Goal: Transaction & Acquisition: Purchase product/service

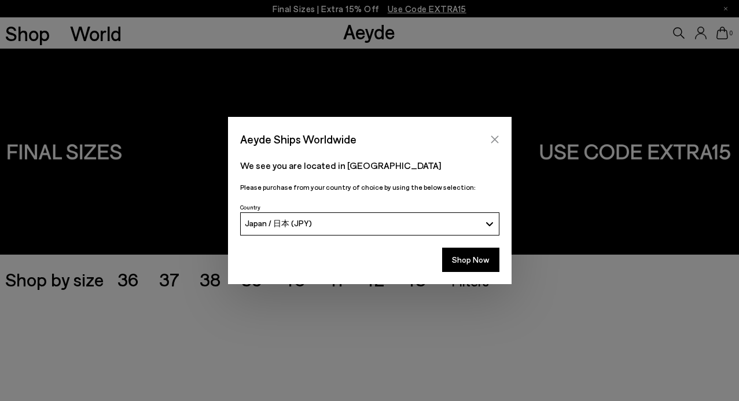
click at [497, 144] on icon "Close" at bounding box center [494, 139] width 9 height 9
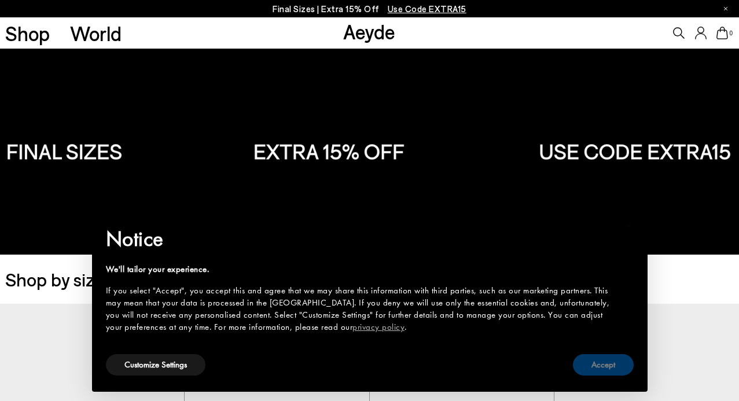
click at [593, 369] on button "Accept" at bounding box center [603, 364] width 61 height 21
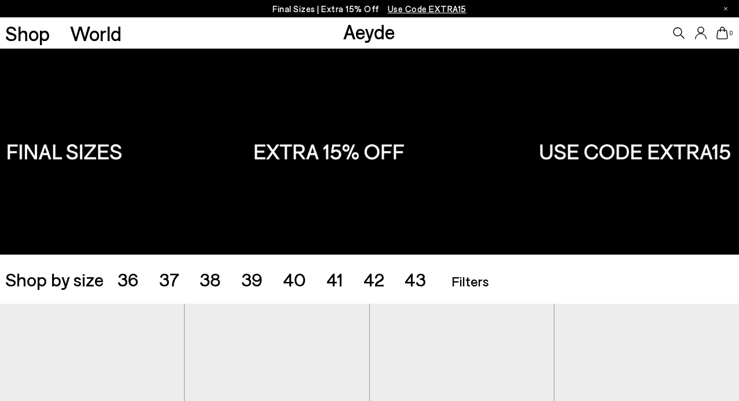
click at [443, 5] on span "Use Code EXTRA15" at bounding box center [427, 8] width 79 height 10
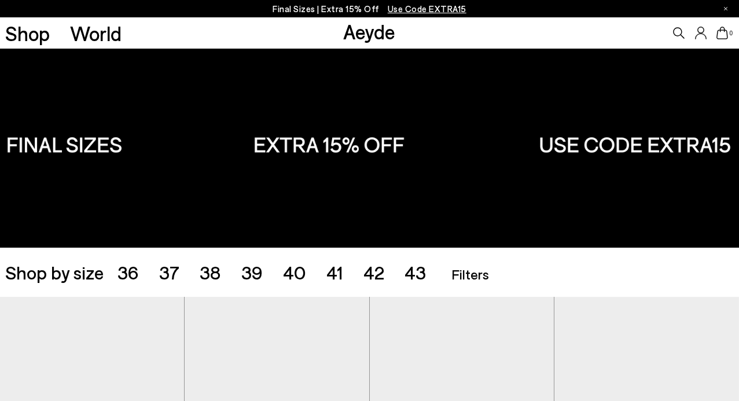
scroll to position [65, 0]
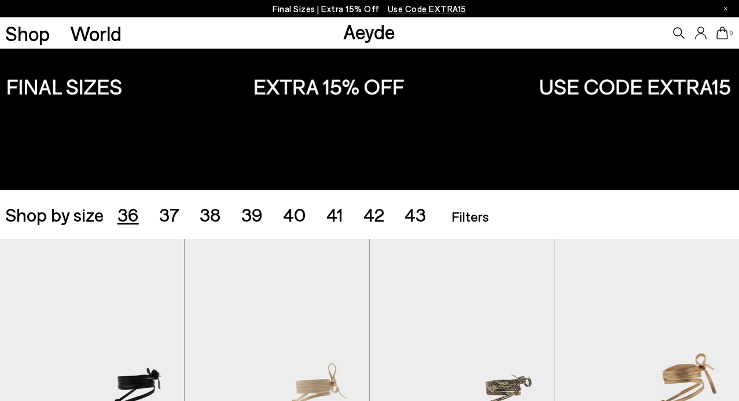
click at [123, 223] on span "36" at bounding box center [128, 214] width 21 height 22
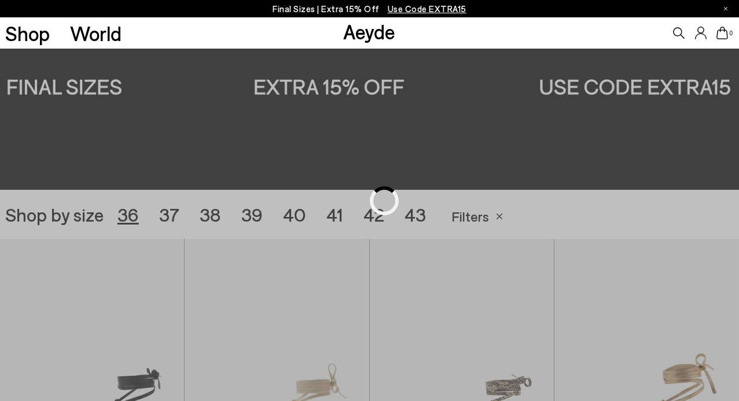
scroll to position [206, 0]
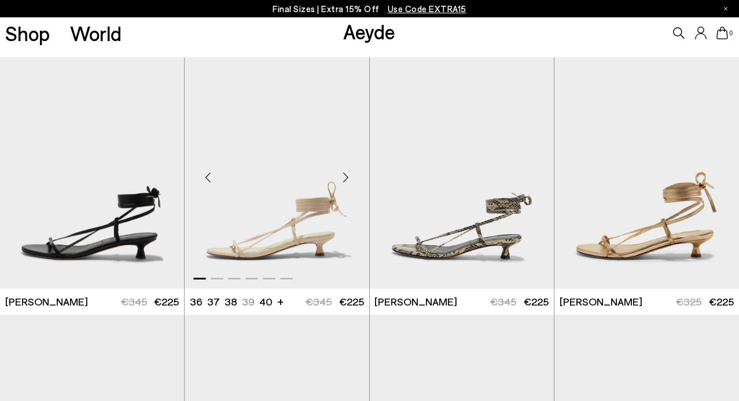
scroll to position [247, 0]
click at [162, 179] on div "Next slide" at bounding box center [161, 177] width 35 height 35
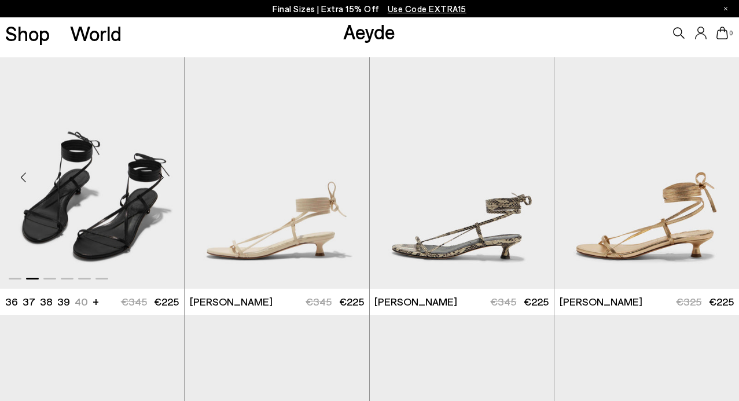
click at [162, 179] on div "Next slide" at bounding box center [161, 177] width 35 height 35
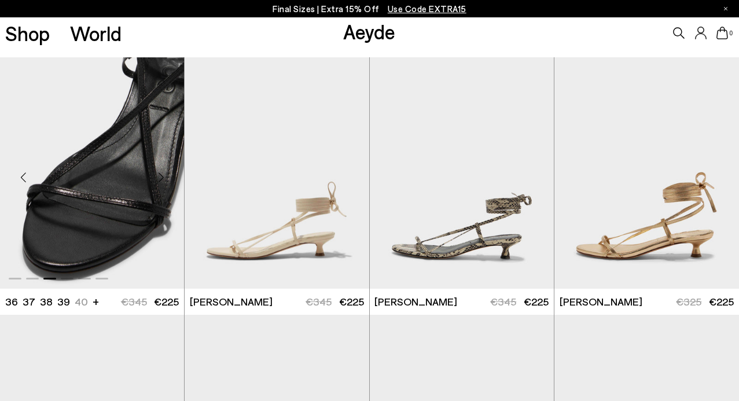
click at [162, 179] on div "Next slide" at bounding box center [161, 177] width 35 height 35
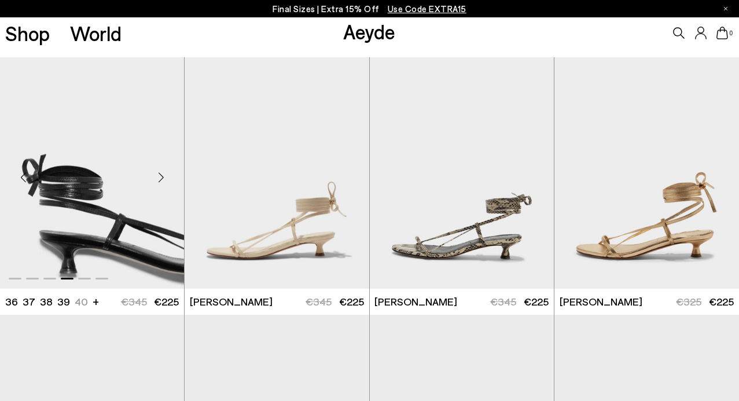
click at [162, 179] on div "Next slide" at bounding box center [161, 177] width 35 height 35
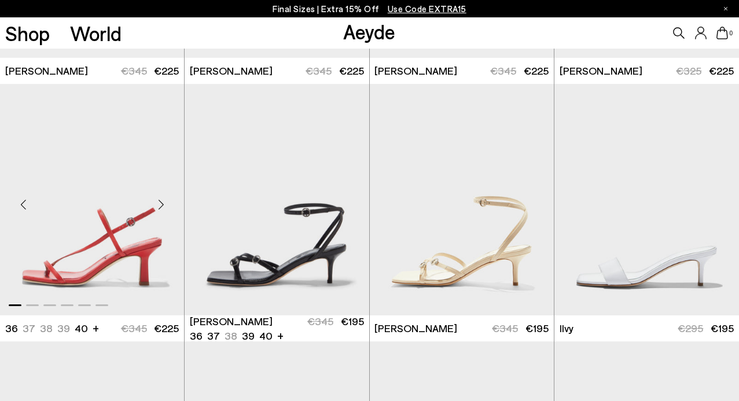
scroll to position [505, 0]
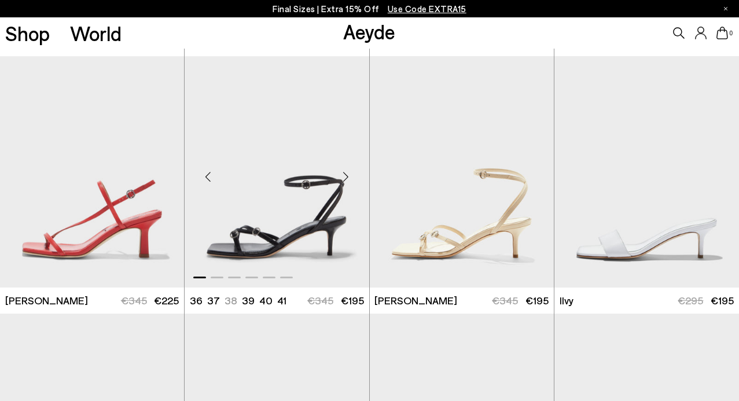
click at [342, 173] on div "Next slide" at bounding box center [346, 176] width 35 height 35
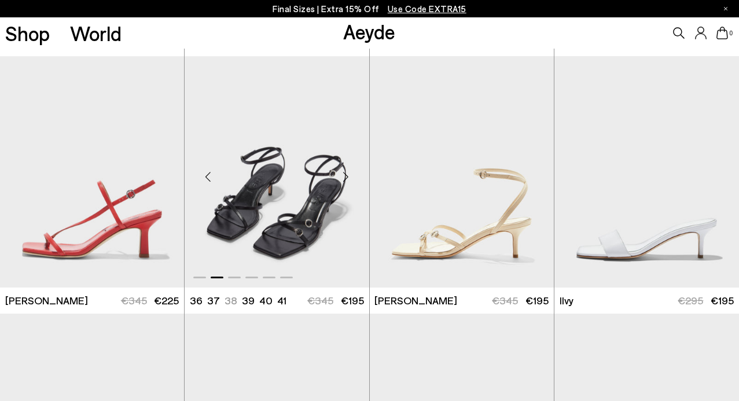
click at [342, 173] on div "Next slide" at bounding box center [346, 176] width 35 height 35
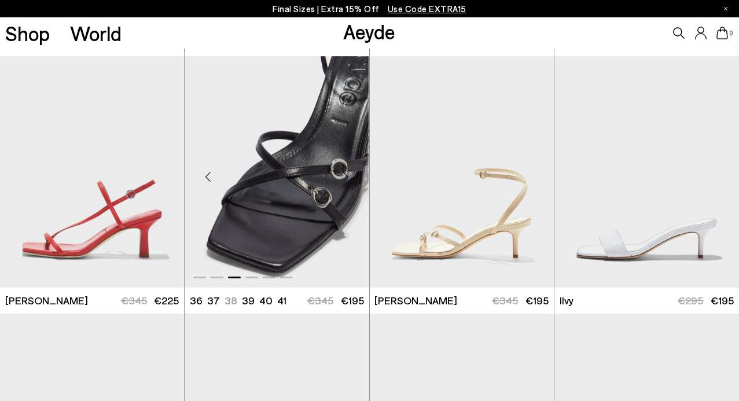
click at [342, 173] on div "Next slide" at bounding box center [346, 176] width 35 height 35
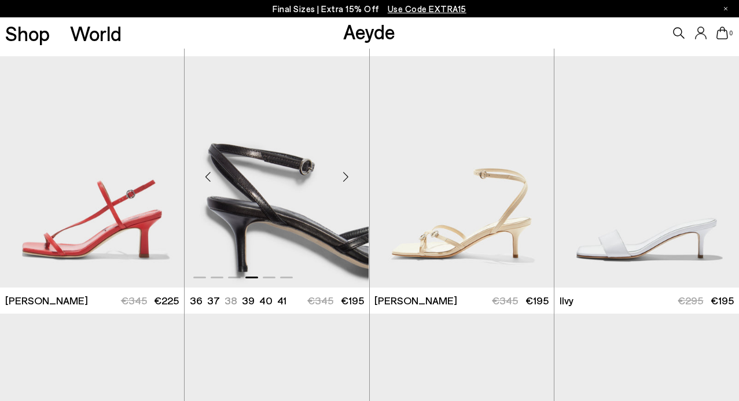
click at [342, 173] on div "Next slide" at bounding box center [346, 176] width 35 height 35
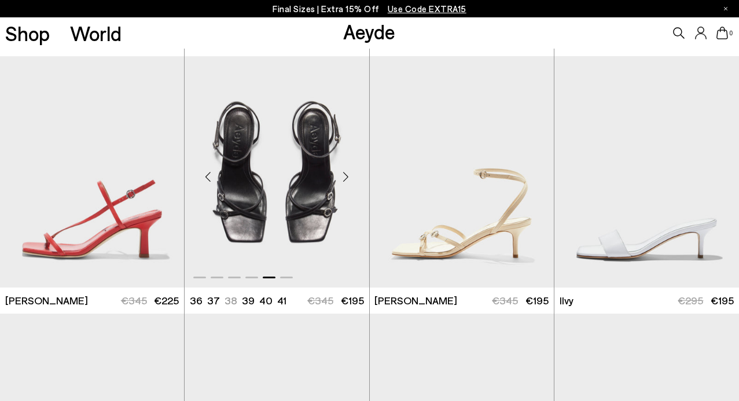
click at [342, 173] on div "Next slide" at bounding box center [346, 176] width 35 height 35
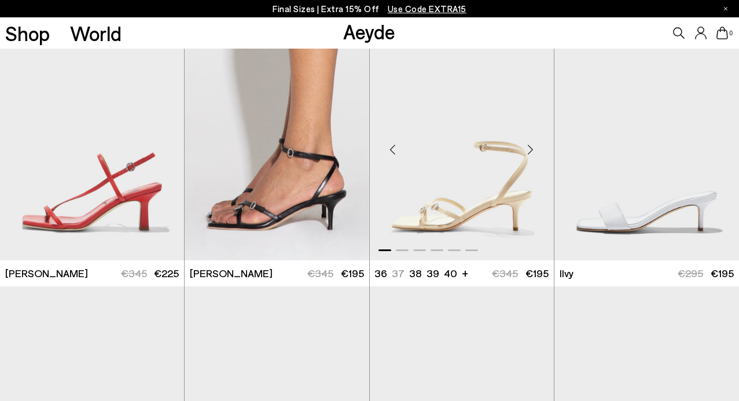
scroll to position [550, 0]
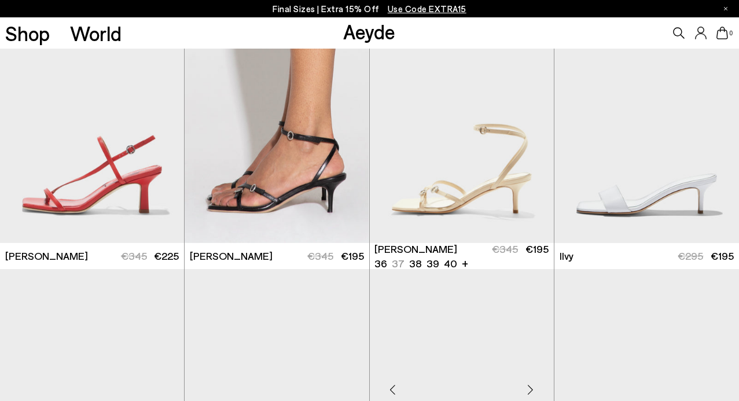
scroll to position [1011, 0]
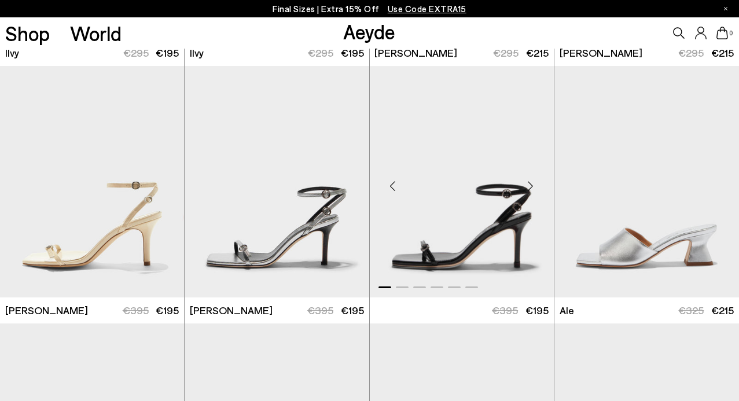
click at [527, 184] on div "Next slide" at bounding box center [530, 186] width 35 height 35
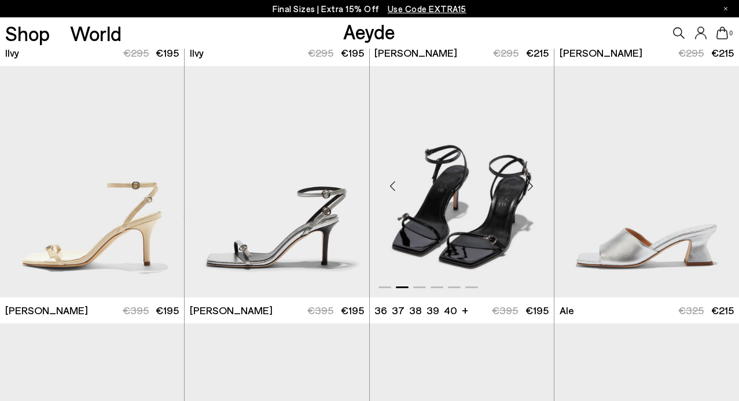
click at [527, 184] on div "Next slide" at bounding box center [530, 186] width 35 height 35
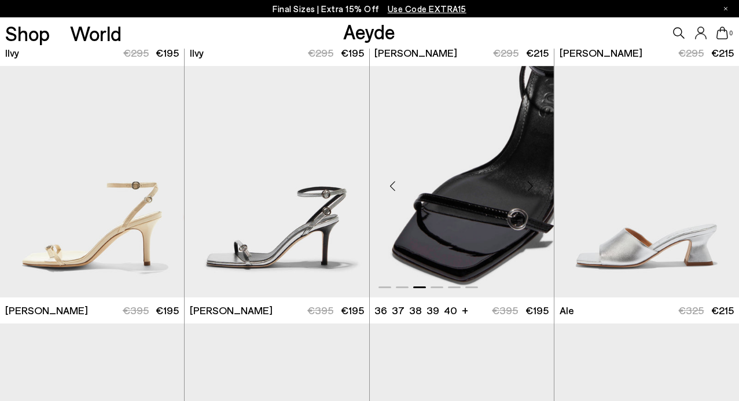
click at [527, 184] on div "Next slide" at bounding box center [530, 186] width 35 height 35
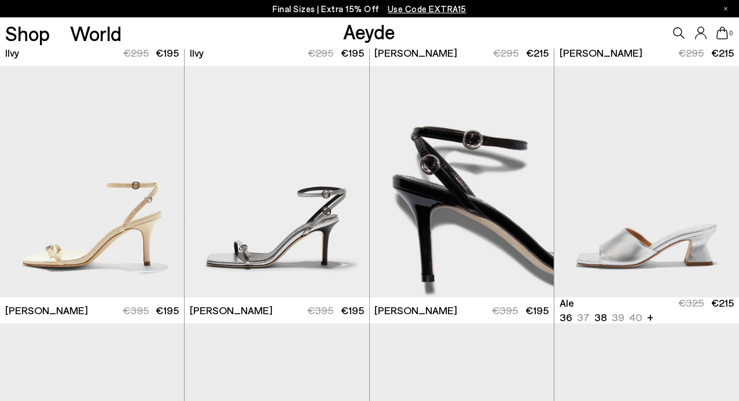
scroll to position [1258, 0]
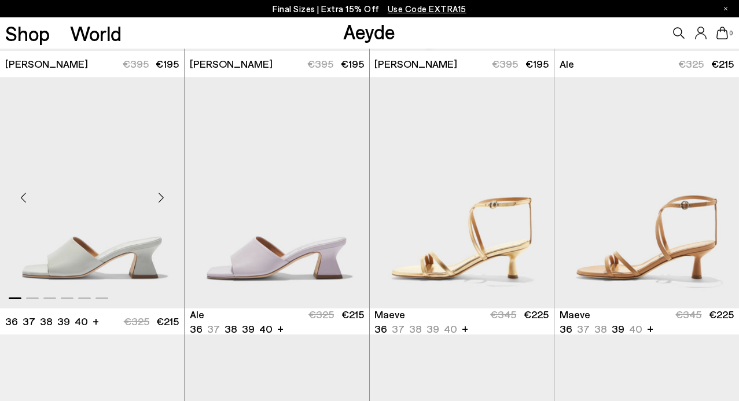
click at [159, 196] on div "Next slide" at bounding box center [161, 197] width 35 height 35
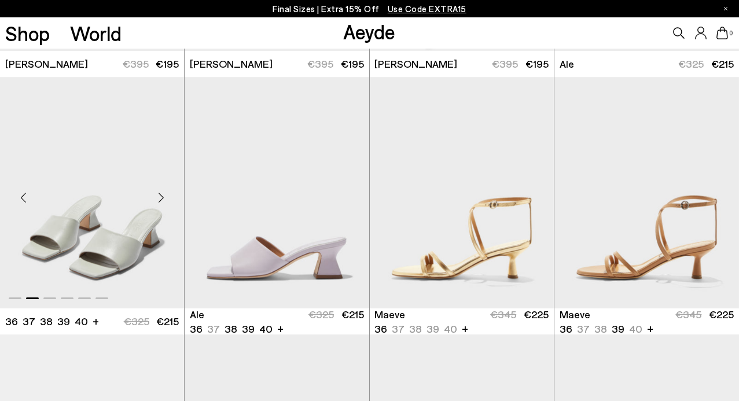
click at [159, 196] on div "Next slide" at bounding box center [161, 197] width 35 height 35
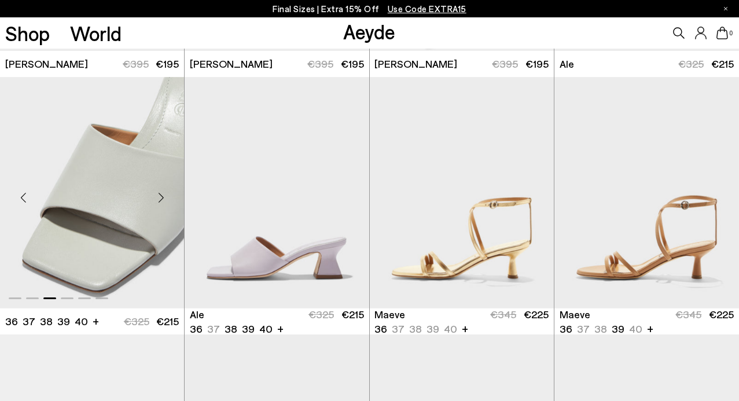
click at [159, 196] on div "Next slide" at bounding box center [161, 197] width 35 height 35
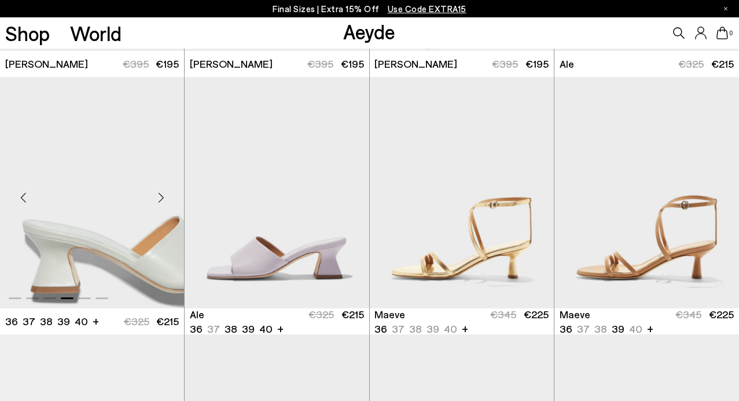
click at [159, 196] on div "Next slide" at bounding box center [161, 197] width 35 height 35
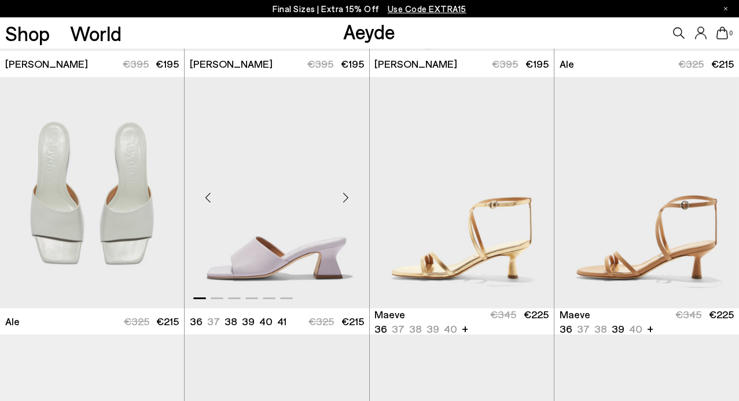
scroll to position [1540, 0]
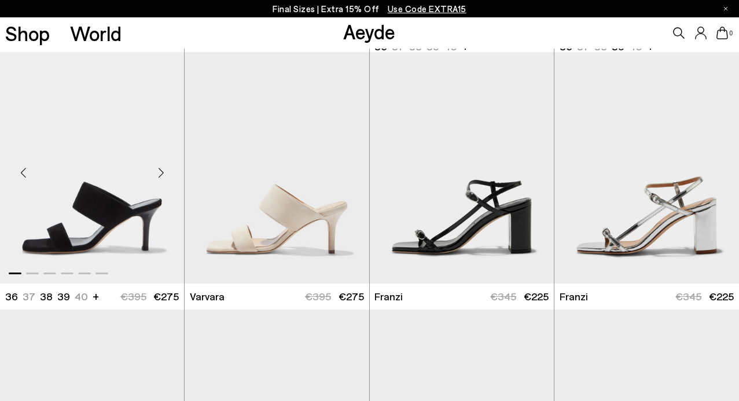
click at [161, 169] on div "Next slide" at bounding box center [161, 172] width 35 height 35
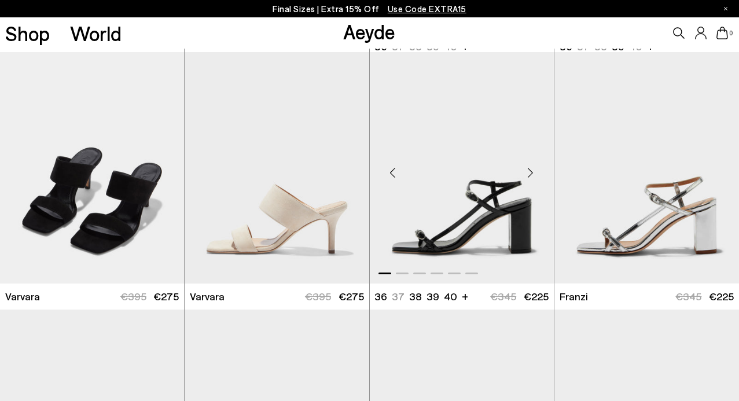
click at [534, 169] on div "Next slide" at bounding box center [530, 172] width 35 height 35
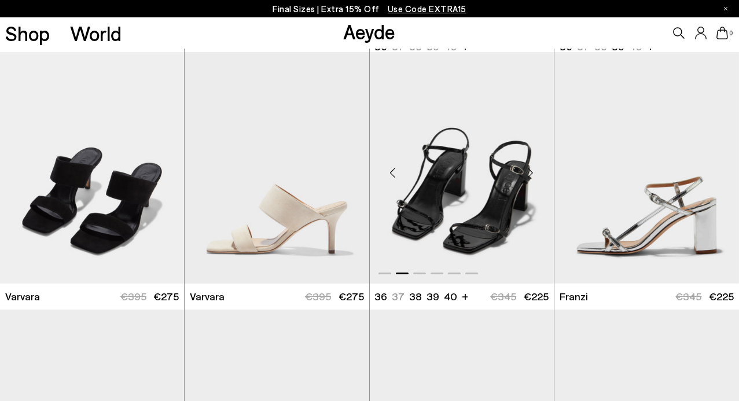
click at [534, 169] on div "Next slide" at bounding box center [530, 172] width 35 height 35
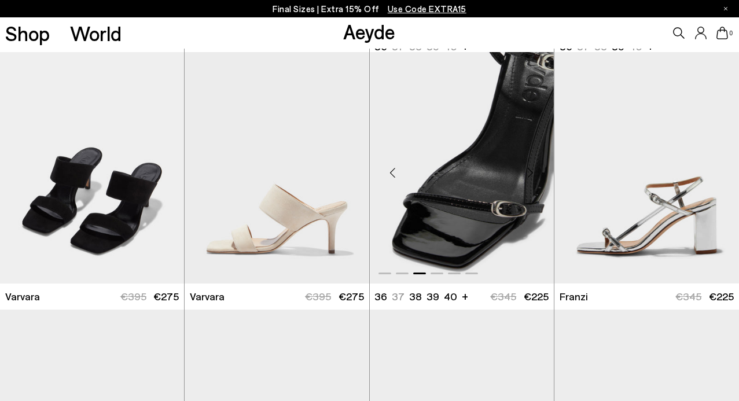
click at [534, 169] on div "Next slide" at bounding box center [530, 172] width 35 height 35
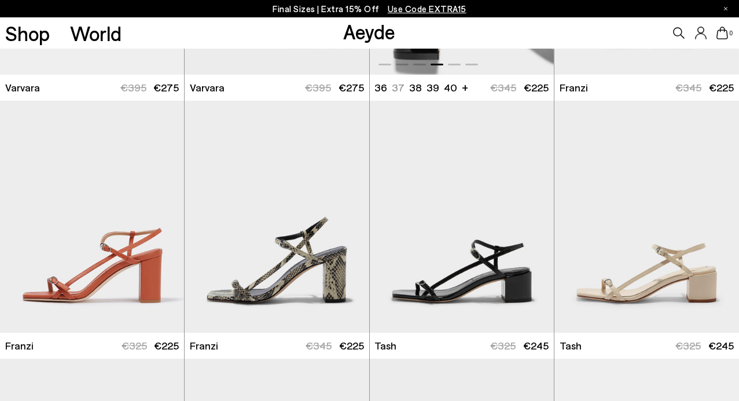
scroll to position [1842, 0]
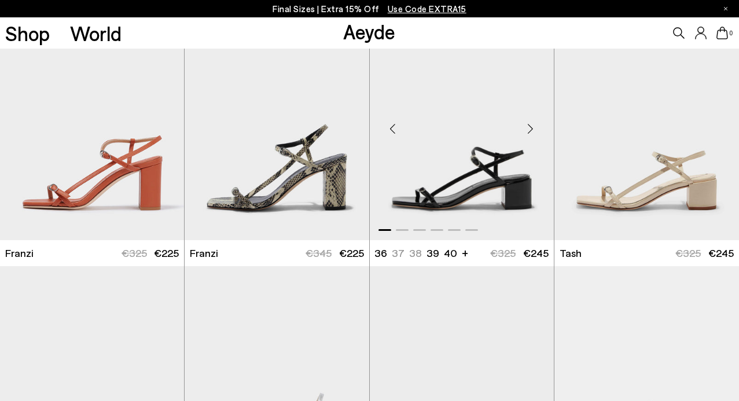
click at [534, 127] on div "Next slide" at bounding box center [530, 129] width 35 height 35
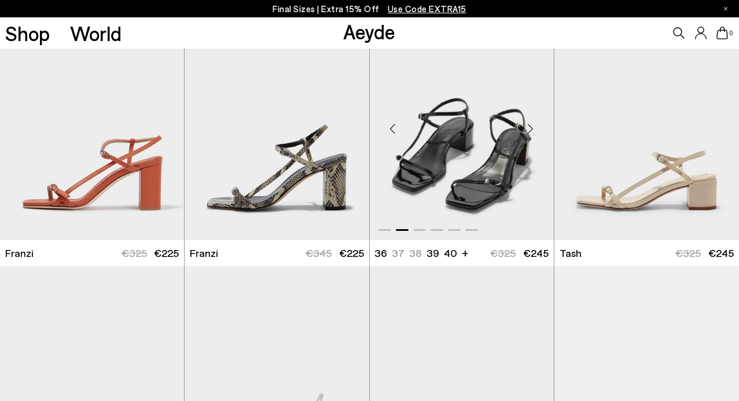
click at [534, 127] on div "Next slide" at bounding box center [530, 129] width 35 height 35
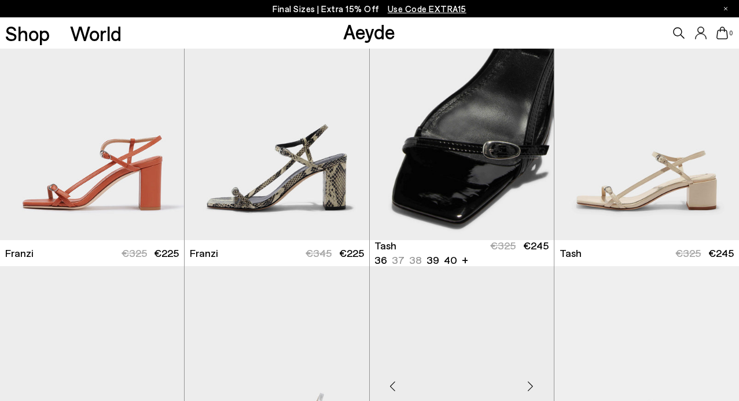
scroll to position [1983, 0]
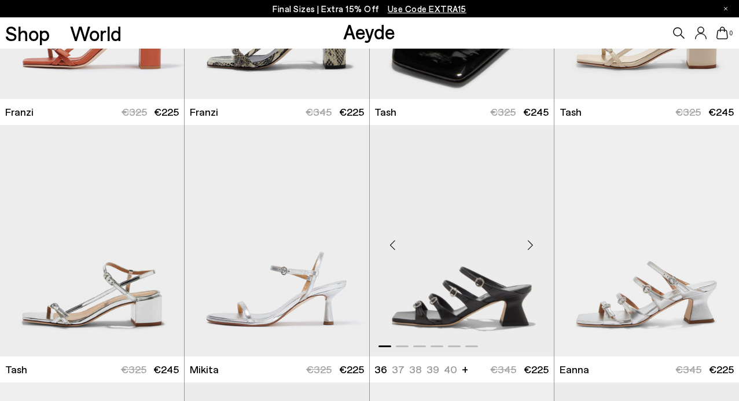
click at [528, 244] on div "Next slide" at bounding box center [530, 245] width 35 height 35
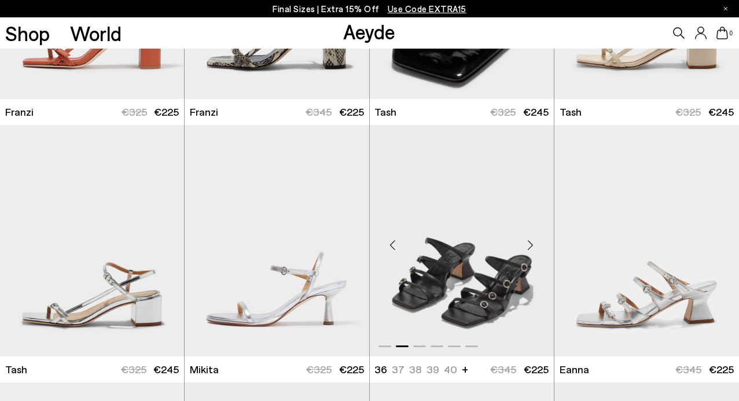
click at [528, 244] on div "Next slide" at bounding box center [530, 245] width 35 height 35
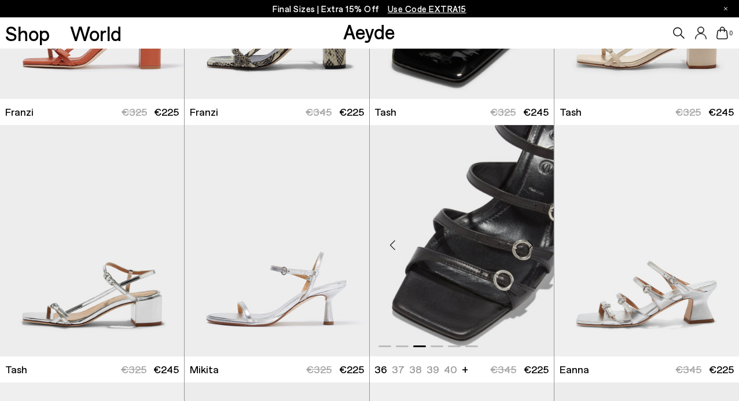
click at [528, 244] on div "Next slide" at bounding box center [530, 245] width 35 height 35
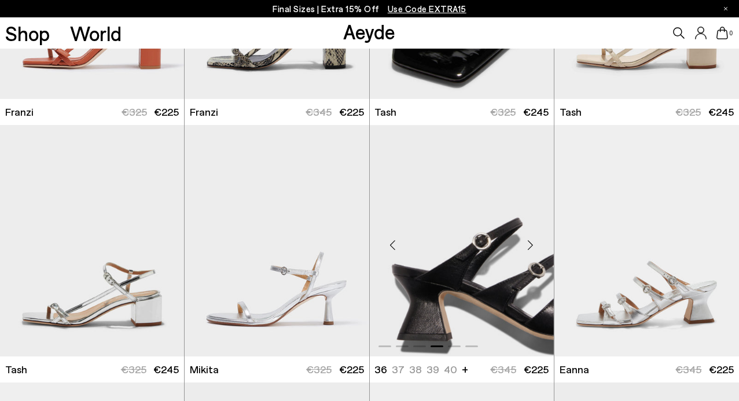
click at [528, 244] on div "Next slide" at bounding box center [530, 245] width 35 height 35
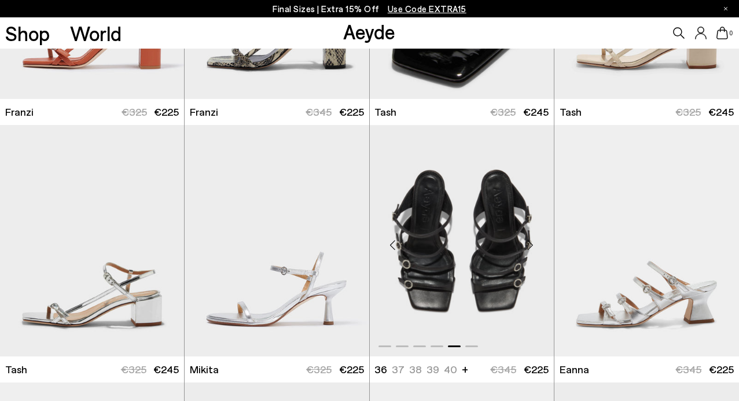
click at [528, 244] on div "Next slide" at bounding box center [530, 245] width 35 height 35
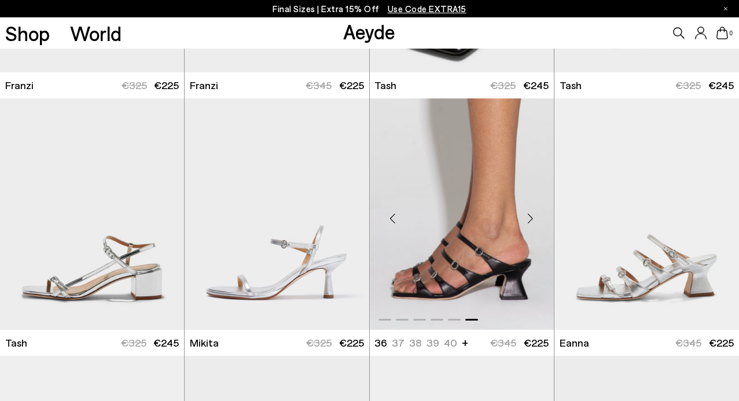
scroll to position [2168, 0]
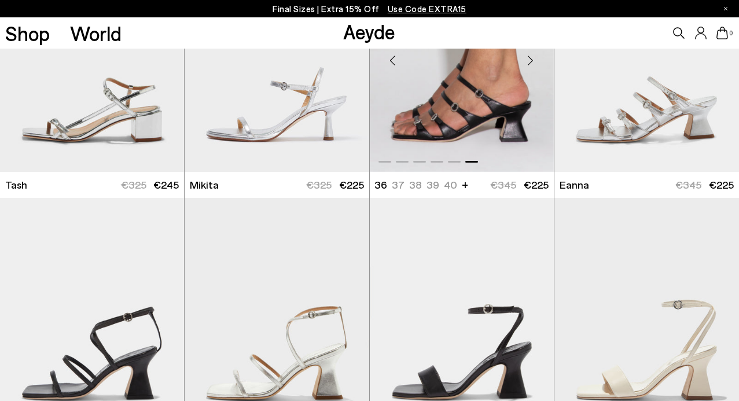
scroll to position [2281, 0]
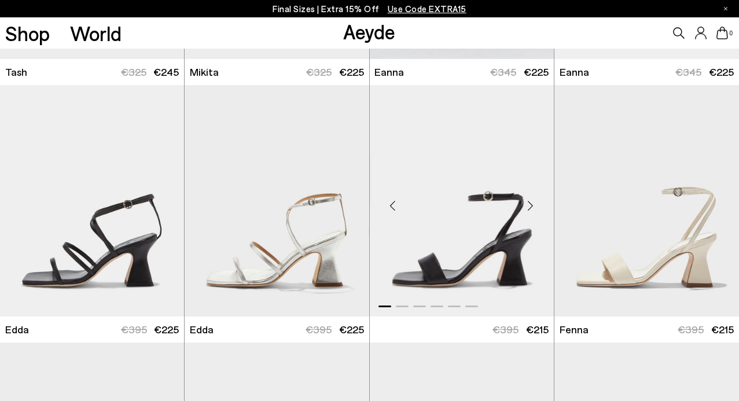
click at [527, 207] on div "Next slide" at bounding box center [530, 205] width 35 height 35
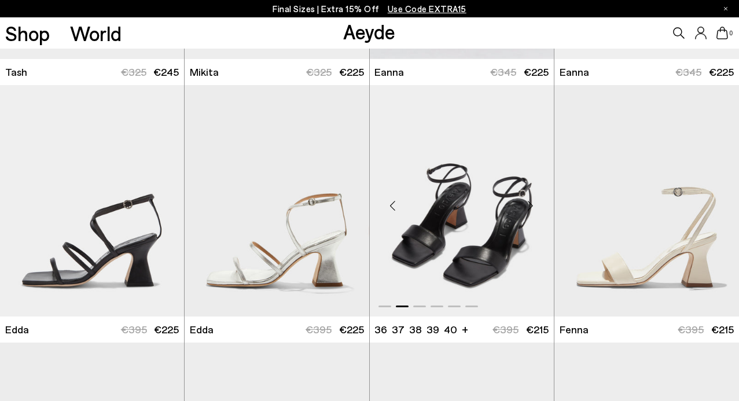
click at [529, 201] on div "Next slide" at bounding box center [530, 205] width 35 height 35
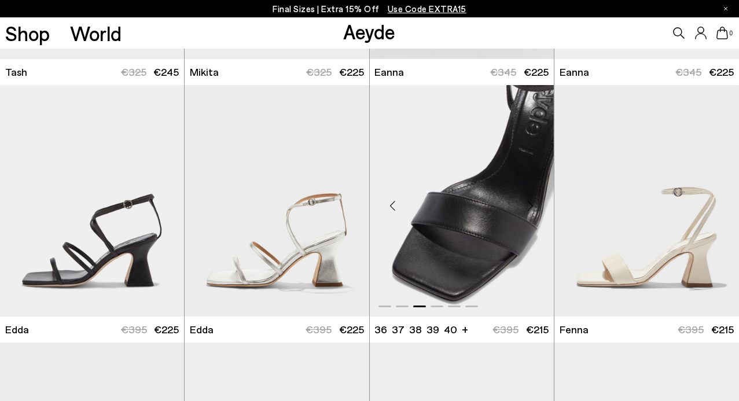
click at [535, 204] on div "Next slide" at bounding box center [530, 205] width 35 height 35
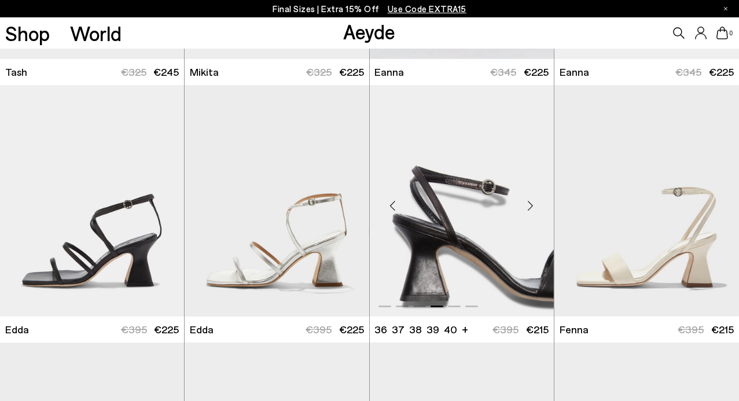
click at [535, 204] on div "Next slide" at bounding box center [530, 205] width 35 height 35
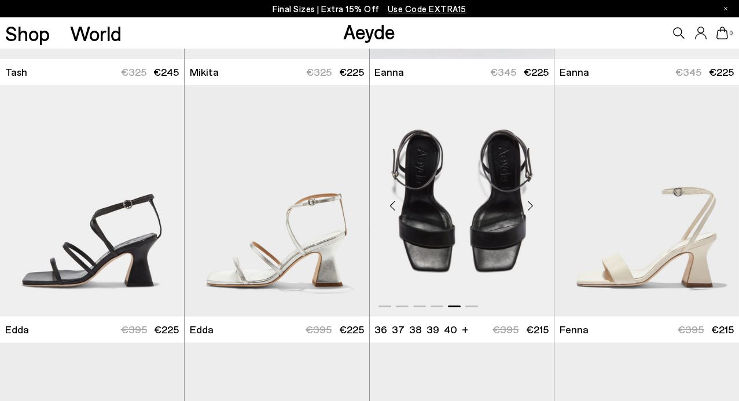
click at [535, 204] on div "Next slide" at bounding box center [530, 205] width 35 height 35
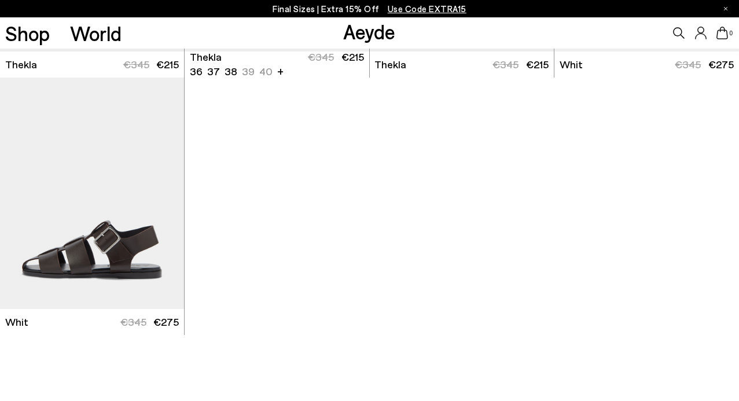
scroll to position [3130, 0]
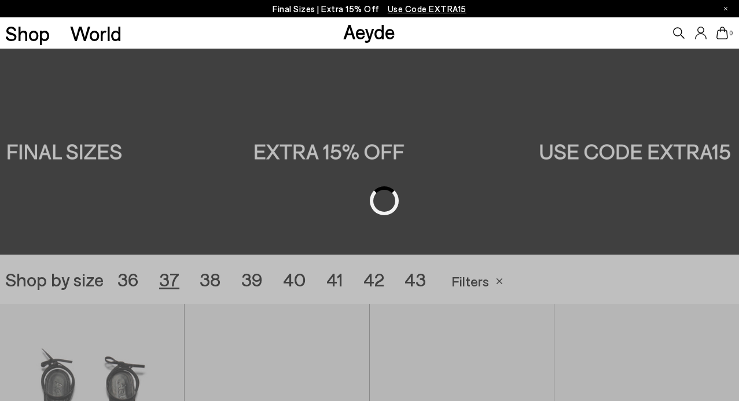
scroll to position [206, 0]
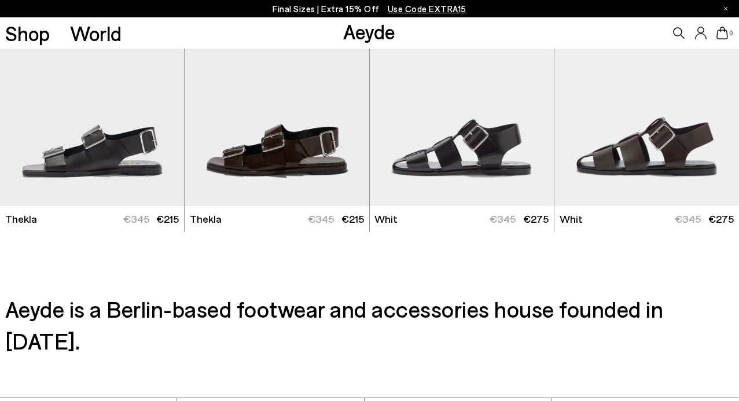
scroll to position [2650, 0]
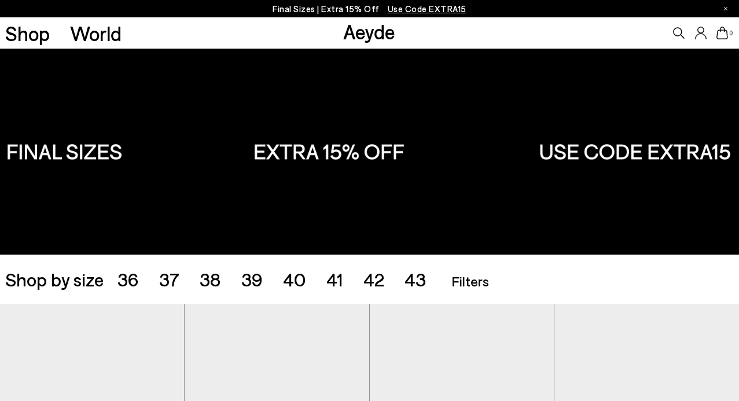
scroll to position [384, 0]
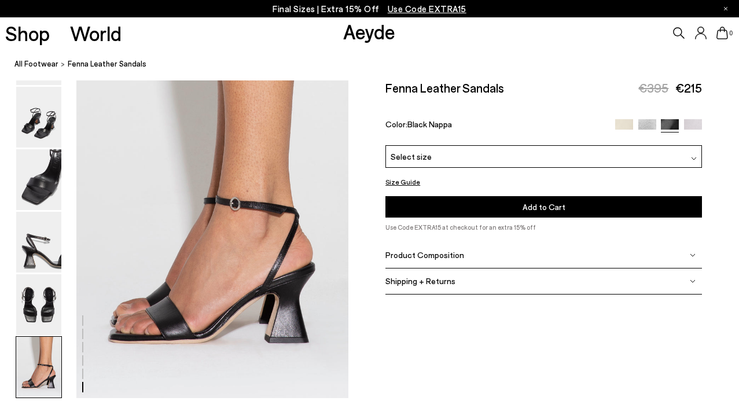
scroll to position [1870, 0]
click at [37, 244] on img at bounding box center [38, 241] width 45 height 61
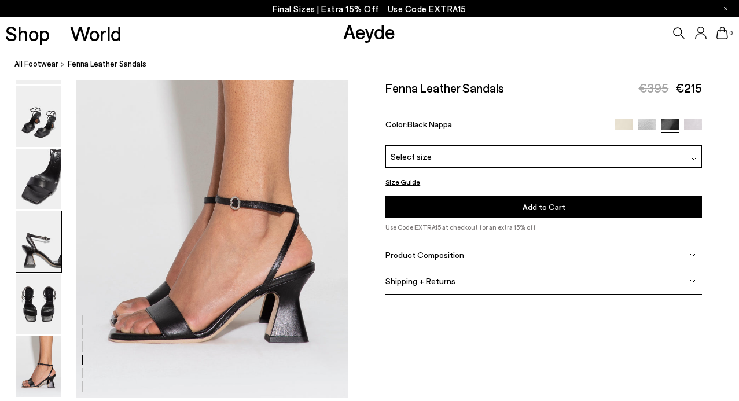
scroll to position [1095, 0]
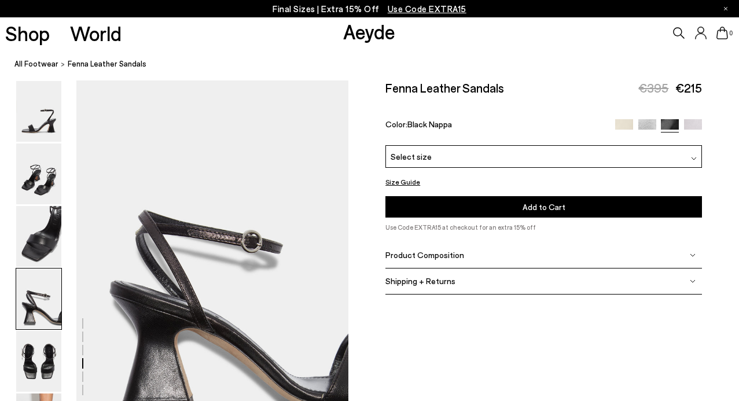
click at [627, 156] on div "Select size" at bounding box center [544, 156] width 317 height 23
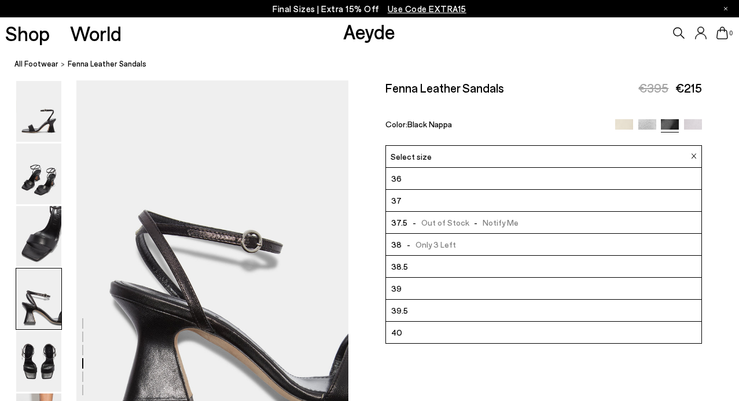
click at [625, 156] on div "Select size" at bounding box center [544, 156] width 317 height 23
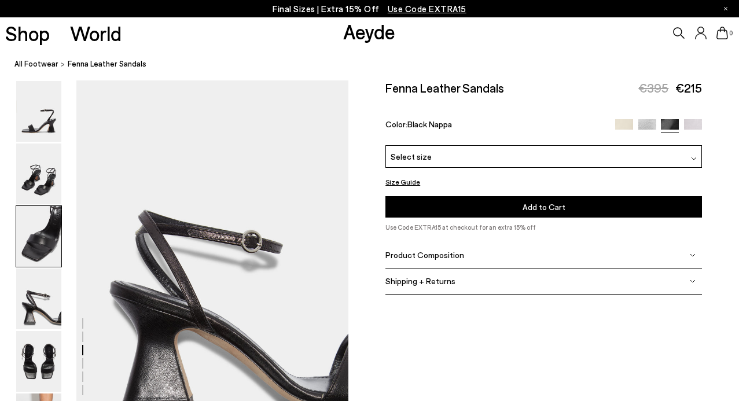
scroll to position [876, 0]
